Goal: Information Seeking & Learning: Find specific page/section

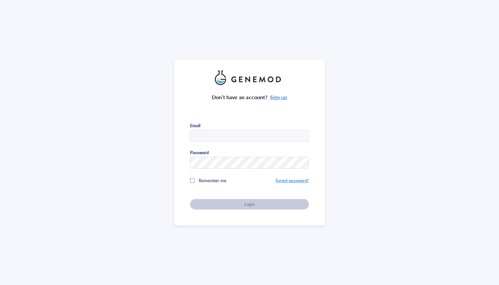
type input "[EMAIL_ADDRESS][DOMAIN_NAME]"
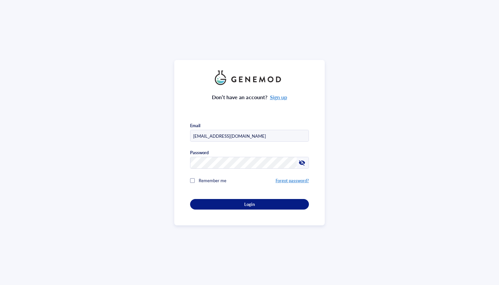
click at [194, 180] on div "Remember me" at bounding box center [232, 180] width 85 height 13
click at [218, 202] on div "Login" at bounding box center [250, 205] width 98 height 6
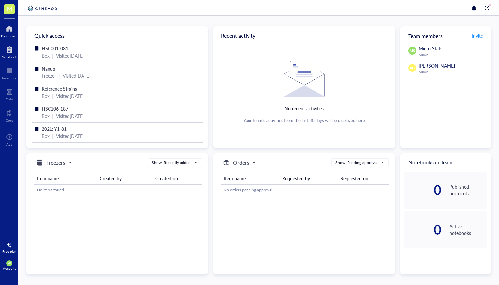
click at [12, 50] on div at bounding box center [9, 50] width 15 height 11
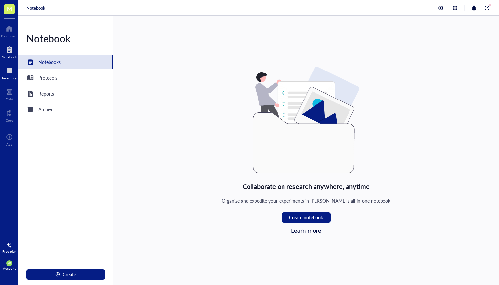
click at [13, 74] on div at bounding box center [9, 71] width 15 height 11
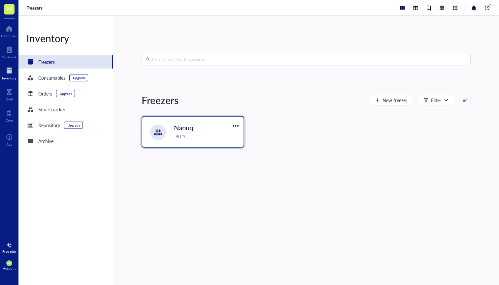
click at [187, 133] on div "-80 °C" at bounding box center [207, 136] width 66 height 7
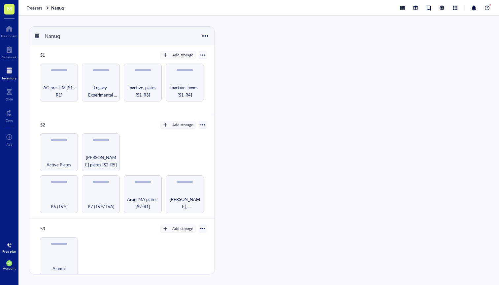
click at [201, 57] on div at bounding box center [202, 55] width 5 height 5
click at [66, 81] on div "AG pre-UM [S1-R1]" at bounding box center [59, 83] width 38 height 38
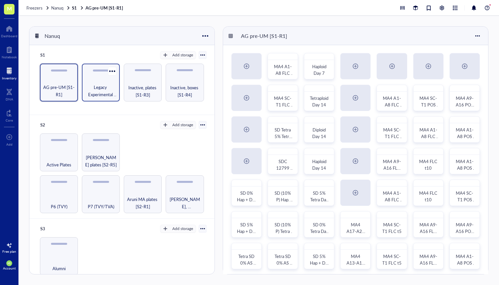
click at [96, 93] on span "Legacy Experimental Evolution [S1-R2]" at bounding box center [100, 91] width 31 height 15
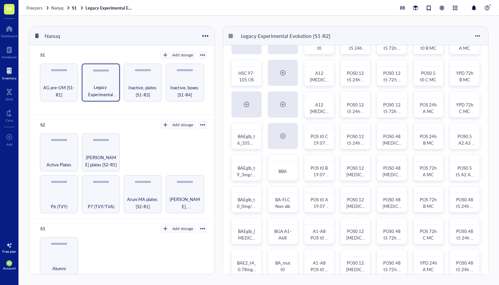
scroll to position [63, 0]
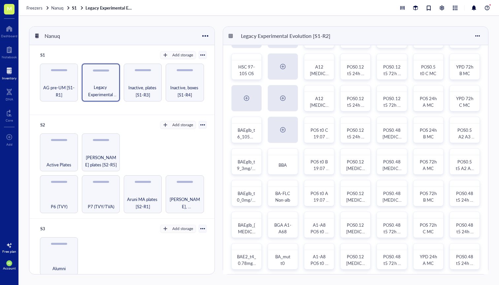
click at [11, 72] on div at bounding box center [9, 71] width 15 height 11
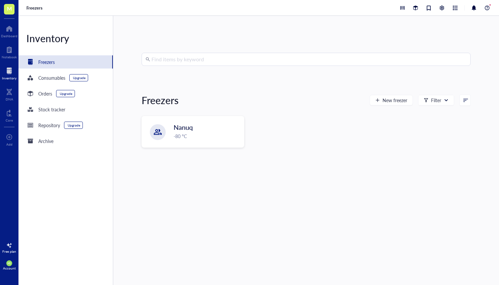
click at [197, 63] on input "search" at bounding box center [308, 59] width 315 height 13
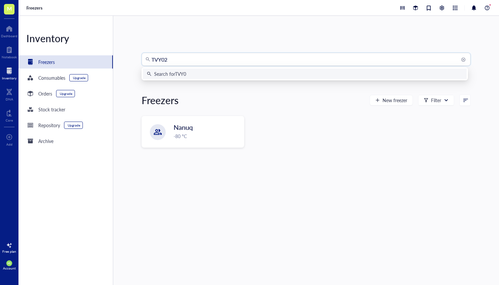
type input "TVY021"
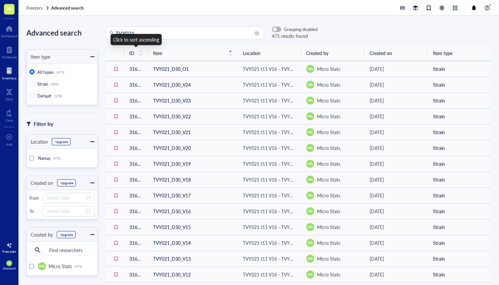
click at [152, 32] on input "TVY021" at bounding box center [187, 33] width 144 height 13
click at [145, 33] on input "TVY021_DO_V1" at bounding box center [187, 33] width 144 height 13
type input "TVY021_D0_V1"
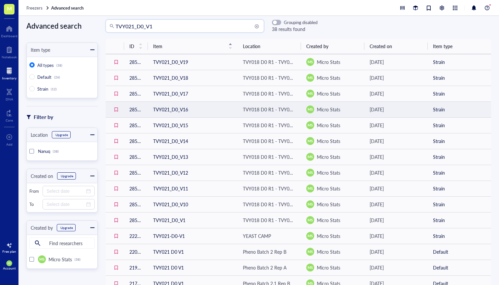
scroll to position [8, 0]
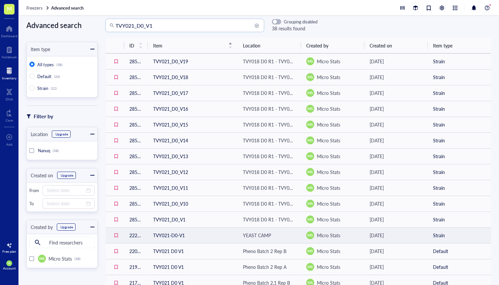
click at [163, 236] on td "TVY021-D0-V1" at bounding box center [193, 236] width 90 height 16
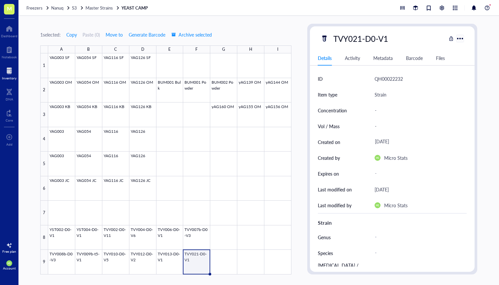
click at [463, 38] on div at bounding box center [460, 39] width 10 height 10
click at [423, 50] on icon at bounding box center [423, 50] width 5 height 5
click at [5, 70] on div at bounding box center [9, 71] width 15 height 11
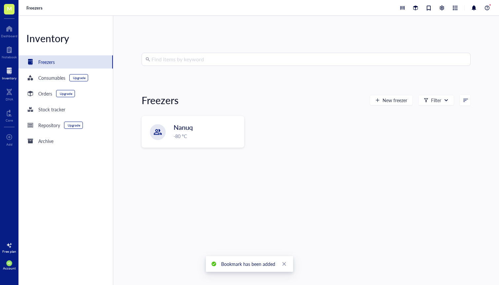
click at [158, 61] on input "search" at bounding box center [308, 59] width 315 height 13
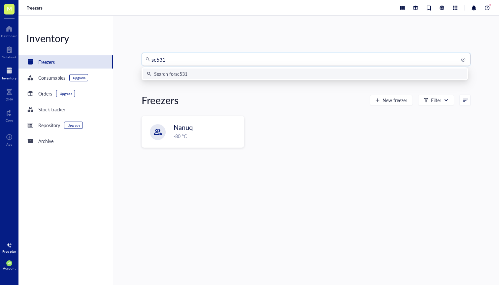
type input "sc5314"
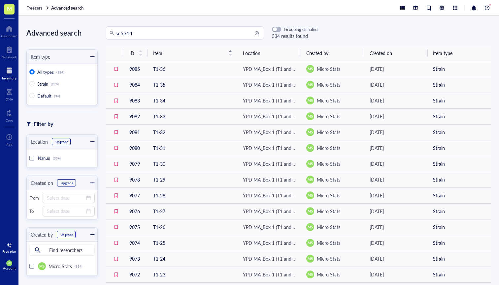
click at [31, 156] on div at bounding box center [31, 158] width 5 height 5
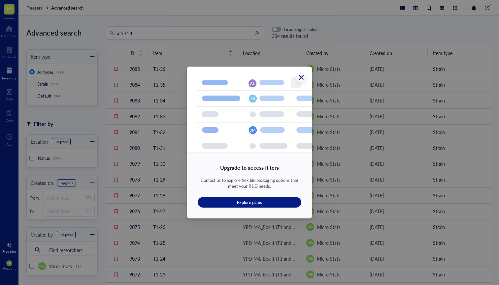
click at [302, 77] on icon "Close" at bounding box center [301, 78] width 6 height 6
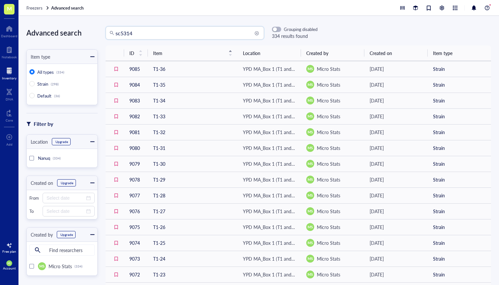
click at [146, 37] on input "sc5314" at bounding box center [187, 33] width 144 height 13
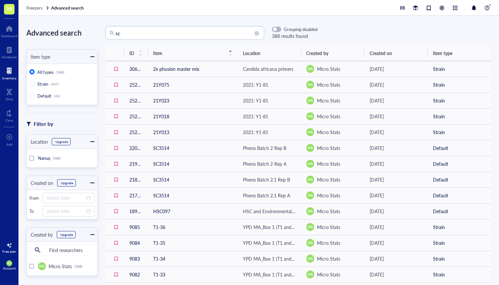
click at [249, 30] on input "sc" at bounding box center [187, 33] width 144 height 13
type input "s"
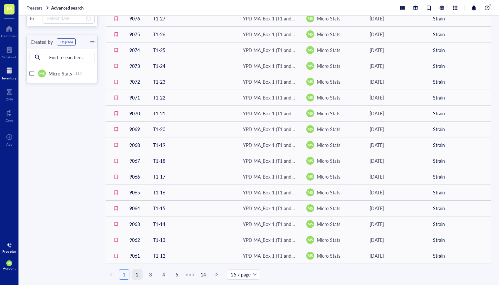
click at [136, 277] on link "2" at bounding box center [137, 275] width 10 height 10
click at [165, 276] on link "4" at bounding box center [164, 275] width 10 height 10
click at [200, 280] on div "ID Item Location Created by Created on Item type 9010 T50-33 FLC MA_Box 4 (T50 …" at bounding box center [298, 69] width 385 height 433
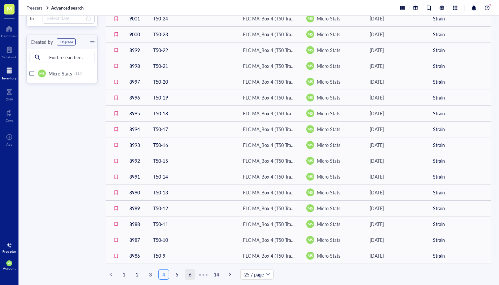
click at [194, 279] on link "6" at bounding box center [190, 275] width 10 height 10
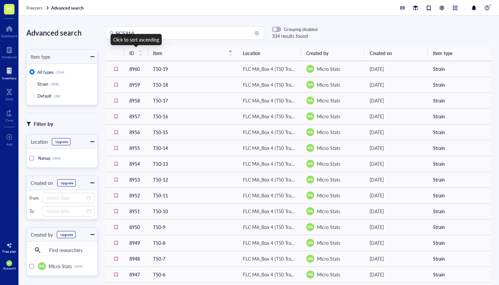
click at [126, 33] on input "SC5314" at bounding box center [187, 33] width 144 height 13
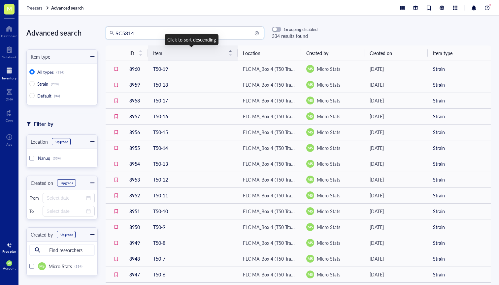
click at [163, 54] on span "Item" at bounding box center [188, 52] width 71 height 7
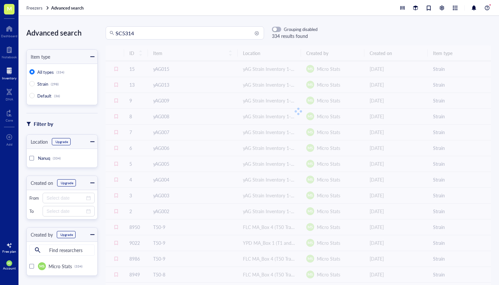
click at [121, 34] on input "SC5314" at bounding box center [187, 33] width 144 height 13
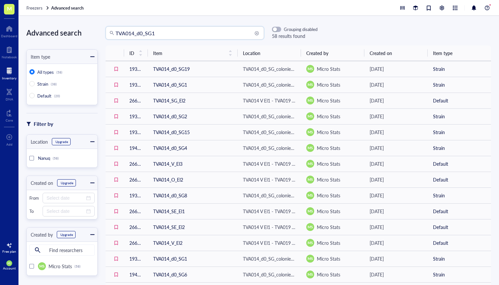
type input "TVA014_d0_SG1"
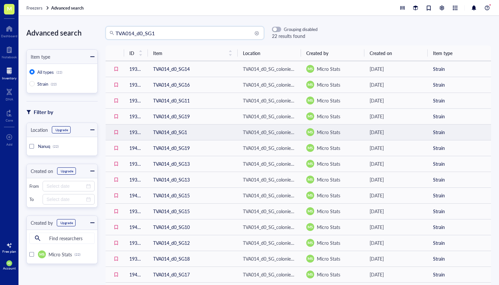
click at [164, 134] on td "TVA014_d0_SG1" at bounding box center [193, 132] width 90 height 16
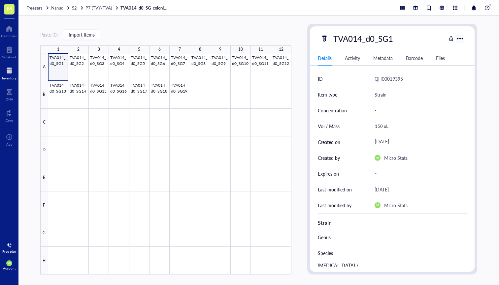
click at [460, 40] on div at bounding box center [460, 39] width 10 height 10
click at [442, 52] on div "Bookmark" at bounding box center [438, 50] width 19 height 6
click at [56, 9] on span "Nanuq" at bounding box center [57, 8] width 12 height 6
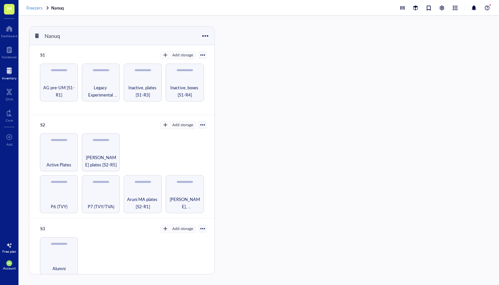
click at [40, 9] on span "Freezers" at bounding box center [34, 8] width 16 height 6
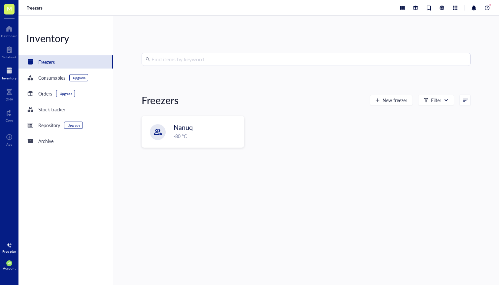
click at [169, 60] on input "search" at bounding box center [308, 59] width 315 height 13
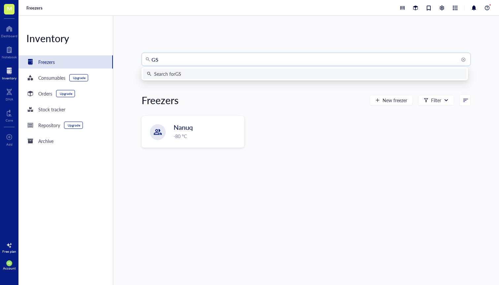
type input "G"
type input "HSC"
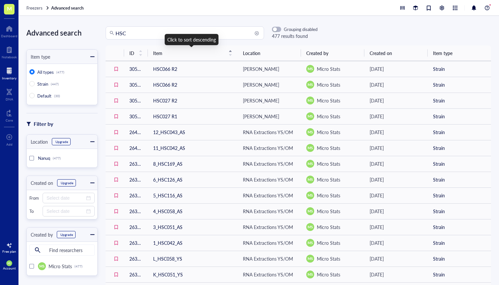
click at [147, 39] on input "HSC" at bounding box center [187, 33] width 144 height 13
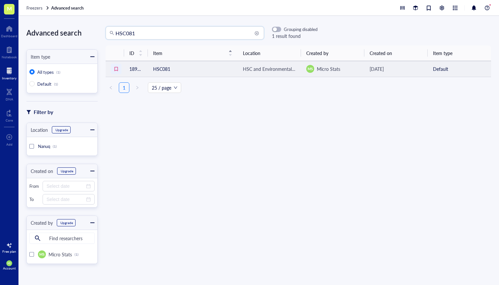
click at [116, 68] on div at bounding box center [116, 69] width 11 height 11
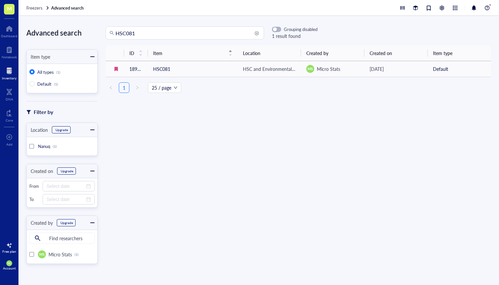
click at [125, 34] on input "HSC081" at bounding box center [187, 33] width 144 height 13
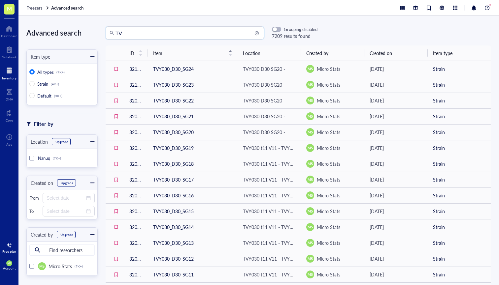
click at [133, 34] on input "TV" at bounding box center [187, 33] width 144 height 13
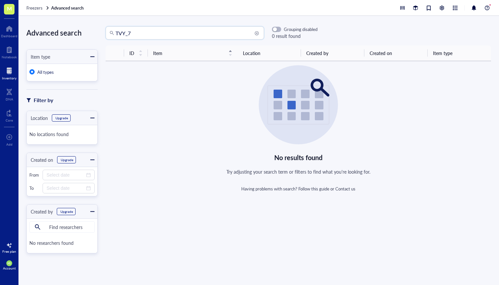
click at [139, 35] on input "TVY_7" at bounding box center [187, 33] width 144 height 13
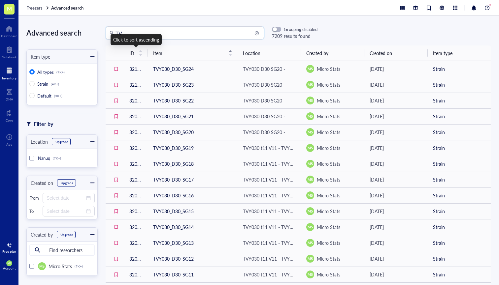
click at [120, 31] on input "TV" at bounding box center [187, 33] width 144 height 13
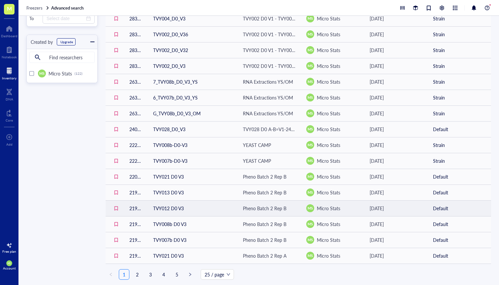
scroll to position [193, 0]
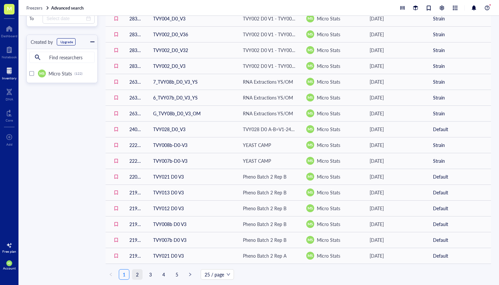
click at [136, 276] on link "2" at bounding box center [137, 275] width 10 height 10
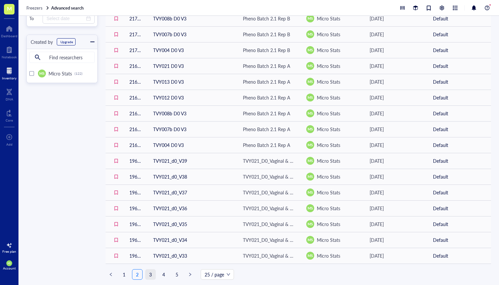
click at [148, 274] on link "3" at bounding box center [150, 275] width 10 height 10
click at [165, 277] on link "4" at bounding box center [164, 275] width 10 height 10
click at [179, 274] on link "5" at bounding box center [177, 275] width 10 height 10
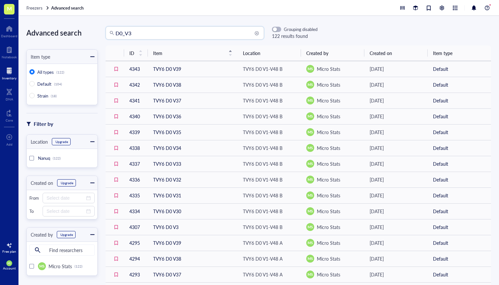
drag, startPoint x: 136, startPoint y: 32, endPoint x: 97, endPoint y: 32, distance: 38.9
click at [97, 32] on div "Advanced search Item type All types (122) Default (104) Strain (18) Filter by L…" at bounding box center [258, 151] width 480 height 270
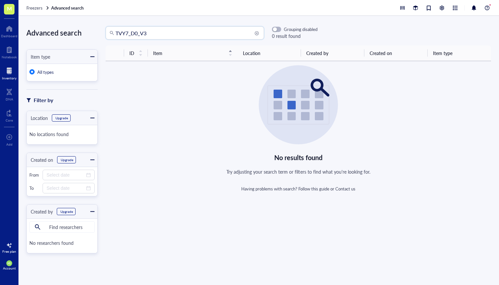
drag, startPoint x: 146, startPoint y: 37, endPoint x: 135, endPoint y: 37, distance: 11.9
click at [135, 37] on input "TVY7_D0_V3" at bounding box center [187, 33] width 144 height 13
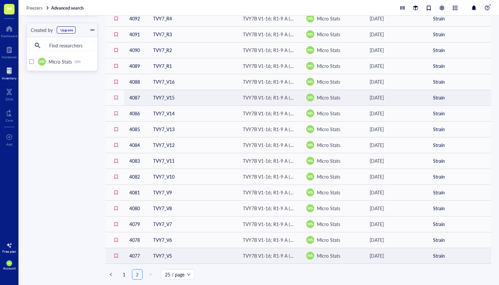
scroll to position [193, 0]
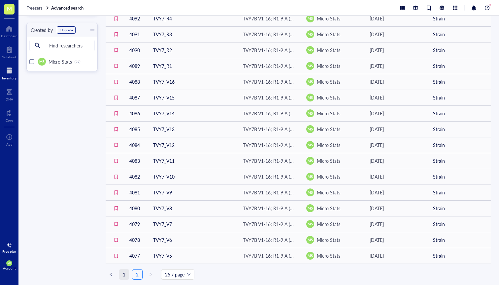
click at [124, 276] on link "1" at bounding box center [124, 275] width 10 height 10
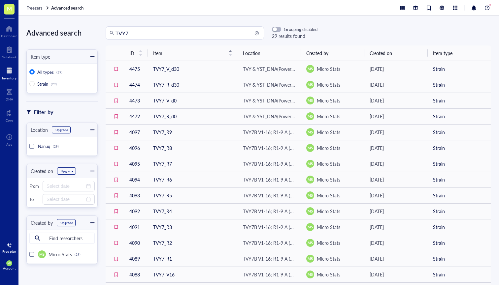
scroll to position [0, 0]
click at [171, 35] on input "TVY7" at bounding box center [187, 33] width 144 height 13
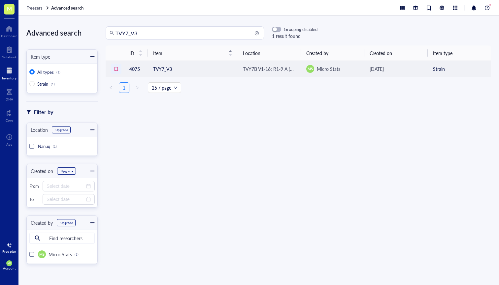
click at [116, 69] on div at bounding box center [116, 69] width 11 height 11
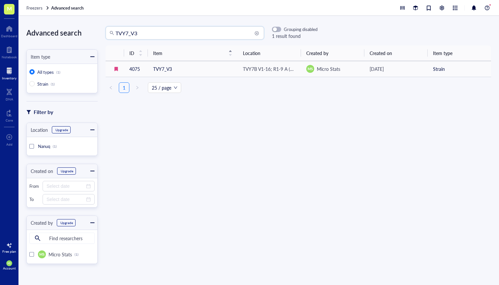
click at [138, 31] on input "TVY7_V3" at bounding box center [187, 33] width 144 height 13
type input "S"
type input "HSC116"
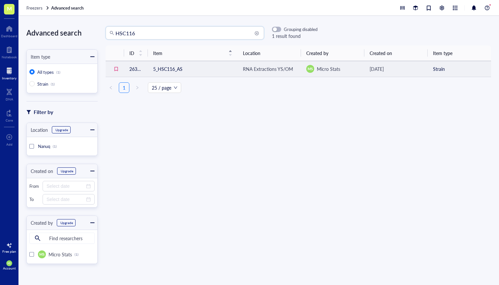
click at [159, 72] on td "5_HSC116_AS" at bounding box center [193, 69] width 90 height 16
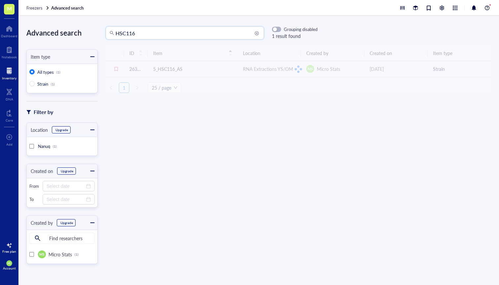
click at [139, 35] on input "HSC116" at bounding box center [187, 33] width 144 height 13
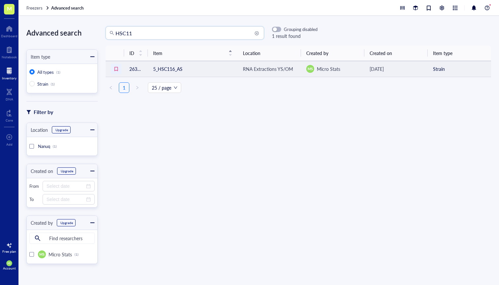
click at [115, 70] on div at bounding box center [116, 69] width 11 height 11
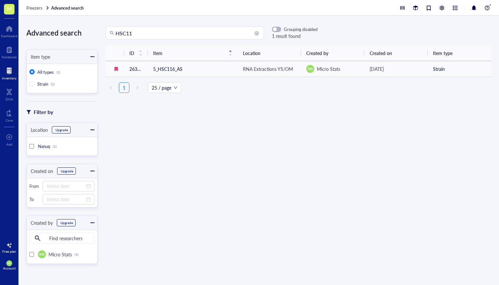
click at [143, 33] on input "HSC11" at bounding box center [187, 33] width 144 height 13
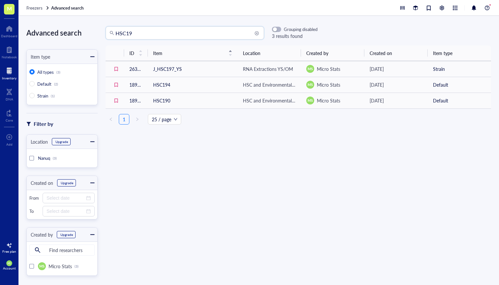
drag, startPoint x: 137, startPoint y: 31, endPoint x: 102, endPoint y: 31, distance: 34.6
click at [102, 31] on div "HSC19 HSC19 Grouping disabled 3 results found" at bounding box center [208, 32] width 220 height 13
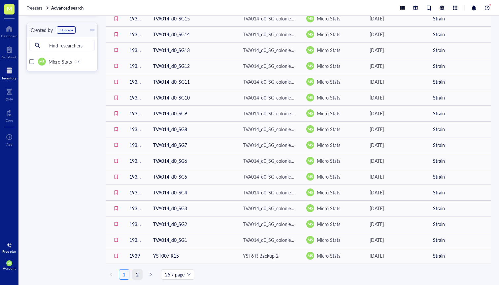
click at [135, 276] on link "2" at bounding box center [137, 275] width 10 height 10
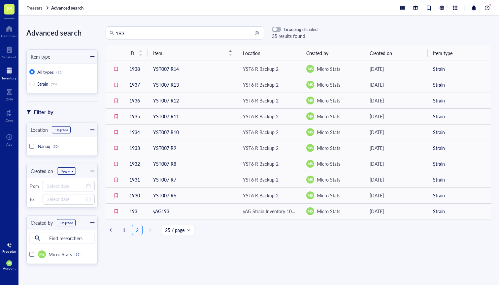
click at [120, 32] on input "193" at bounding box center [187, 33] width 144 height 13
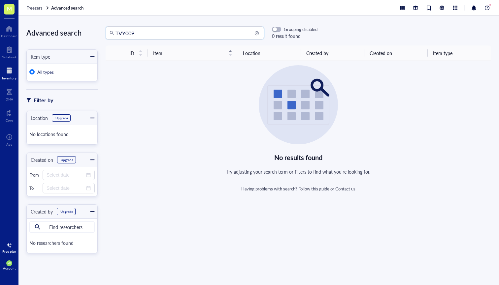
type input "TVY009"
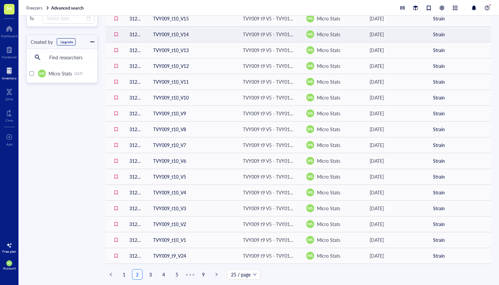
scroll to position [193, 0]
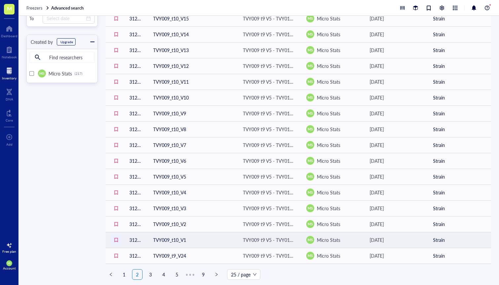
click at [116, 240] on div at bounding box center [116, 240] width 11 height 11
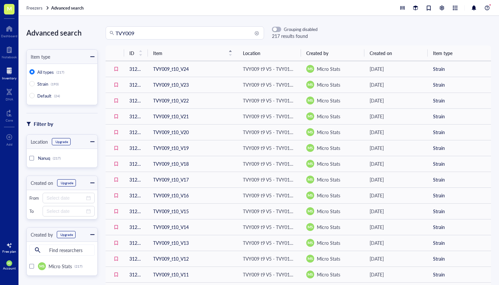
scroll to position [0, 0]
click at [432, 8] on div at bounding box center [428, 7] width 7 height 7
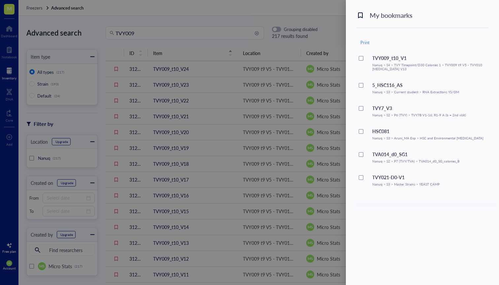
click at [321, 38] on div at bounding box center [249, 142] width 499 height 285
